Goal: Information Seeking & Learning: Learn about a topic

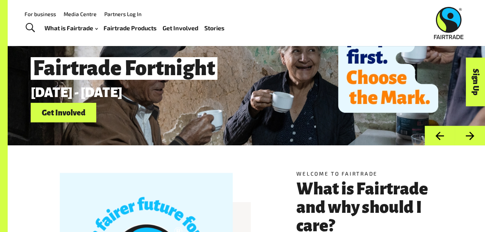
scroll to position [16, 0]
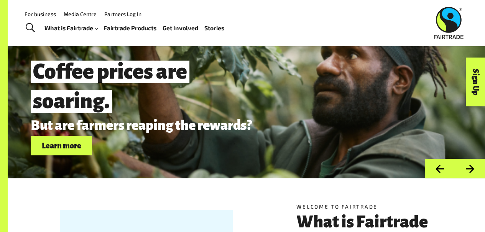
click at [364, 114] on div "Coffee prices are soaring. But are farmers reaping the rewards? Learn more" at bounding box center [210, 105] width 358 height 101
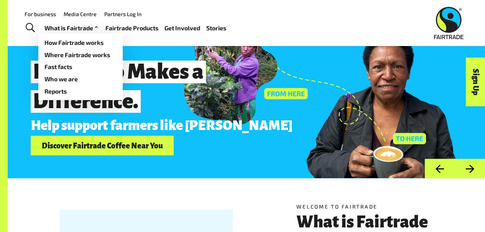
click at [81, 27] on link "What is Fairtrade" at bounding box center [72, 28] width 55 height 11
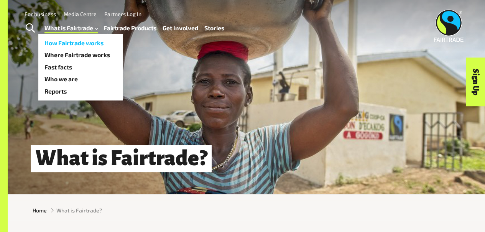
click at [79, 44] on link "How Fairtrade works" at bounding box center [80, 43] width 84 height 12
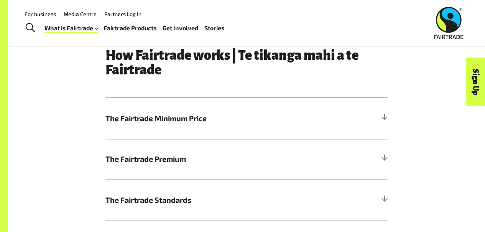
scroll to position [348, 0]
click at [319, 122] on h5 "The Fairtrade Minimum Price" at bounding box center [247, 118] width 282 height 41
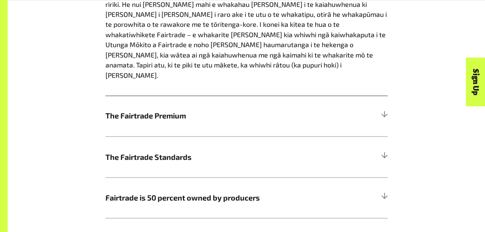
scroll to position [579, 0]
click at [376, 98] on h5 "The Fairtrade Premium" at bounding box center [247, 116] width 282 height 41
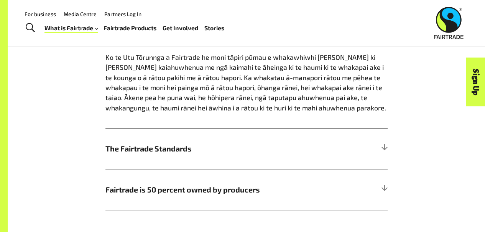
scroll to position [558, 0]
click at [374, 149] on h5 "The Fairtrade Standards" at bounding box center [247, 148] width 282 height 41
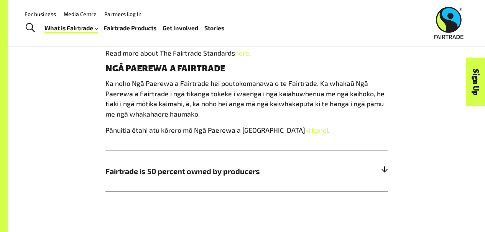
click at [378, 173] on h5 "Fairtrade is 50 percent owned by producers" at bounding box center [247, 170] width 282 height 41
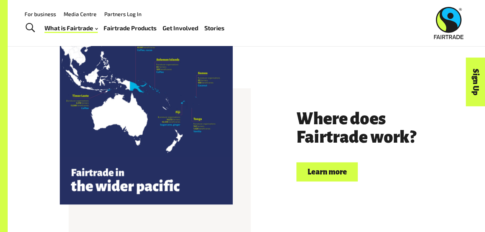
scroll to position [1759, 0]
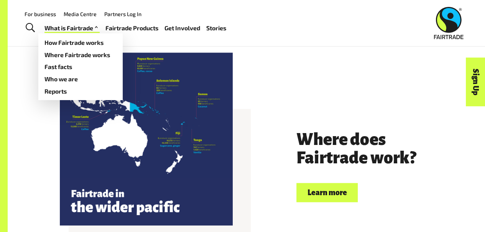
click at [85, 33] on link "What is Fairtrade" at bounding box center [72, 28] width 55 height 11
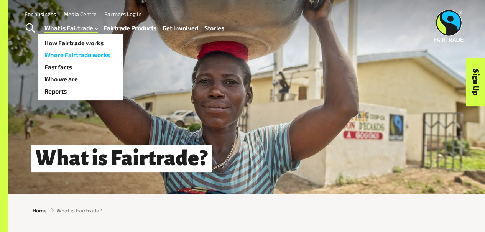
click at [85, 56] on link "Where Fairtrade works" at bounding box center [80, 55] width 84 height 12
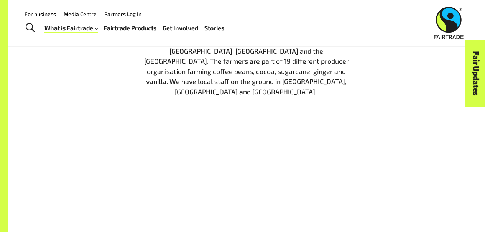
scroll to position [892, 0]
click at [357, 165] on div "Fairtrade in the Pacific Fairtrade Australia [GEOGRAPHIC_DATA] is focused on th…" at bounding box center [246, 101] width 437 height 255
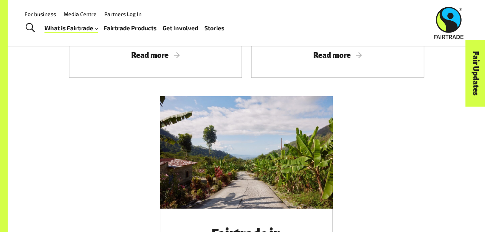
scroll to position [1362, 0]
